Goal: Navigation & Orientation: Find specific page/section

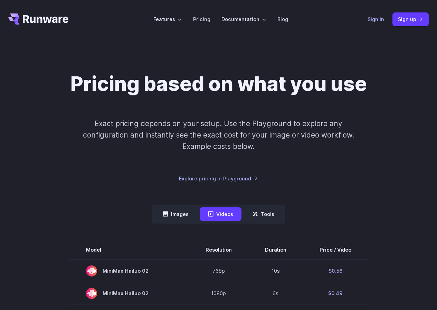
click at [378, 19] on link "Sign in" at bounding box center [376, 19] width 17 height 8
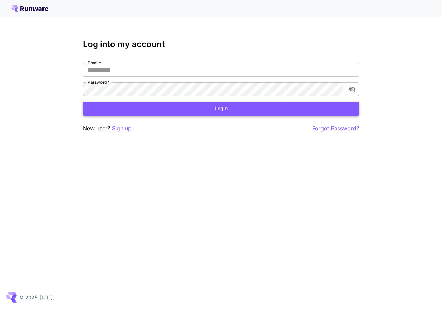
type input "**********"
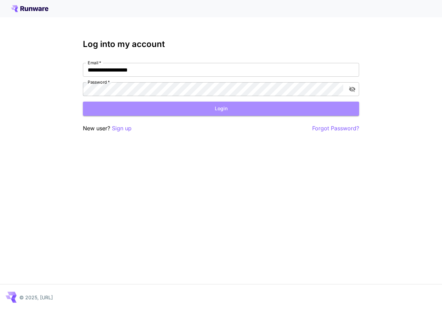
click at [148, 111] on button "Login" at bounding box center [221, 109] width 276 height 14
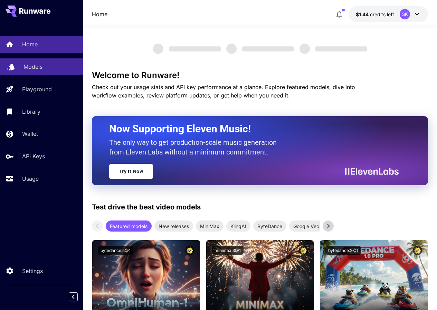
click at [36, 68] on p "Models" at bounding box center [33, 67] width 19 height 8
